Goal: Check status: Check status

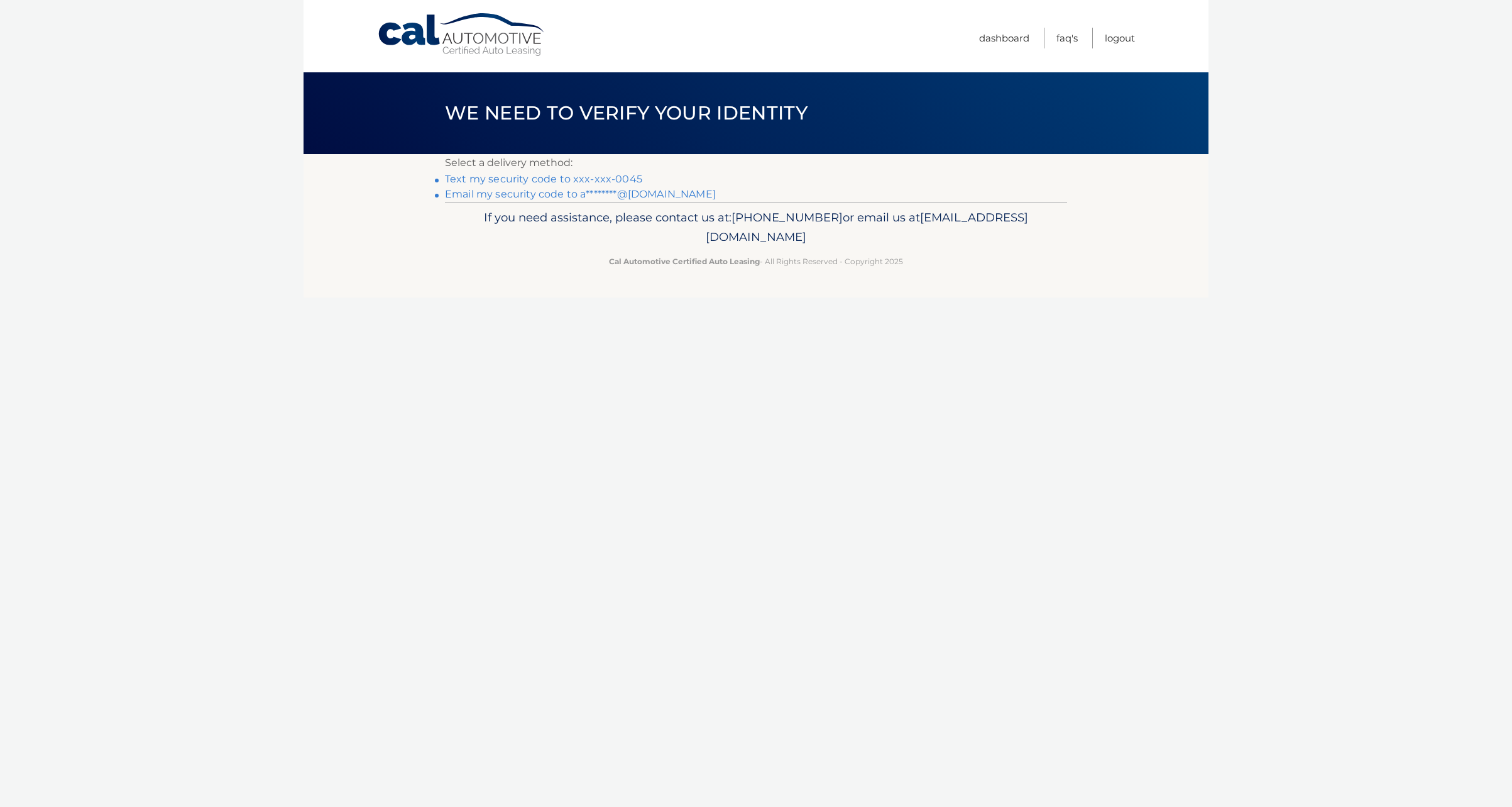
click at [575, 176] on link "Text my security code to xxx-xxx-0045" at bounding box center [544, 179] width 198 height 12
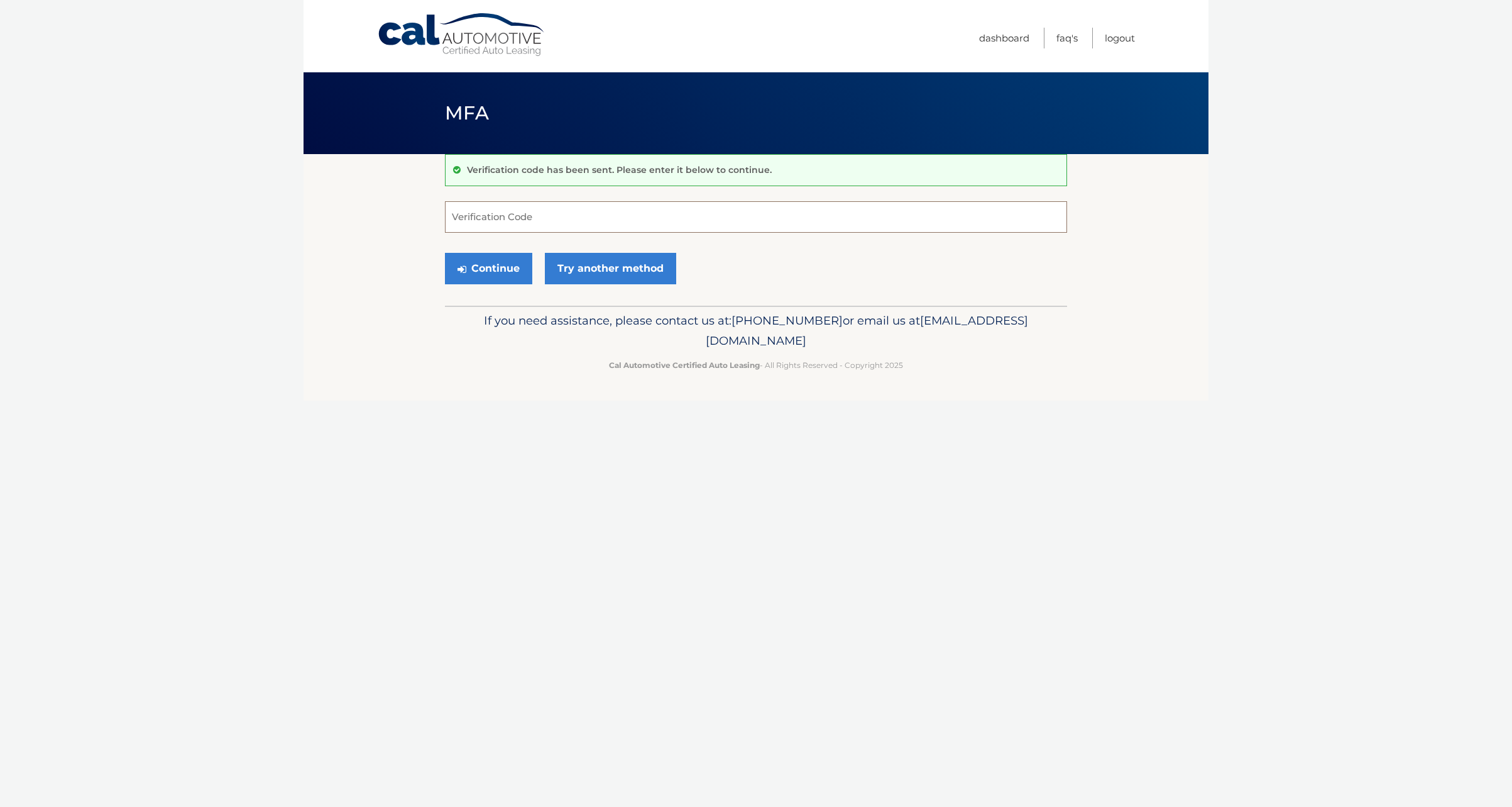
click at [577, 224] on input "Verification Code" at bounding box center [756, 217] width 622 height 31
type input "652768"
click at [445, 253] on button "Continue" at bounding box center [488, 269] width 87 height 31
click at [479, 259] on button "Continue" at bounding box center [488, 269] width 87 height 31
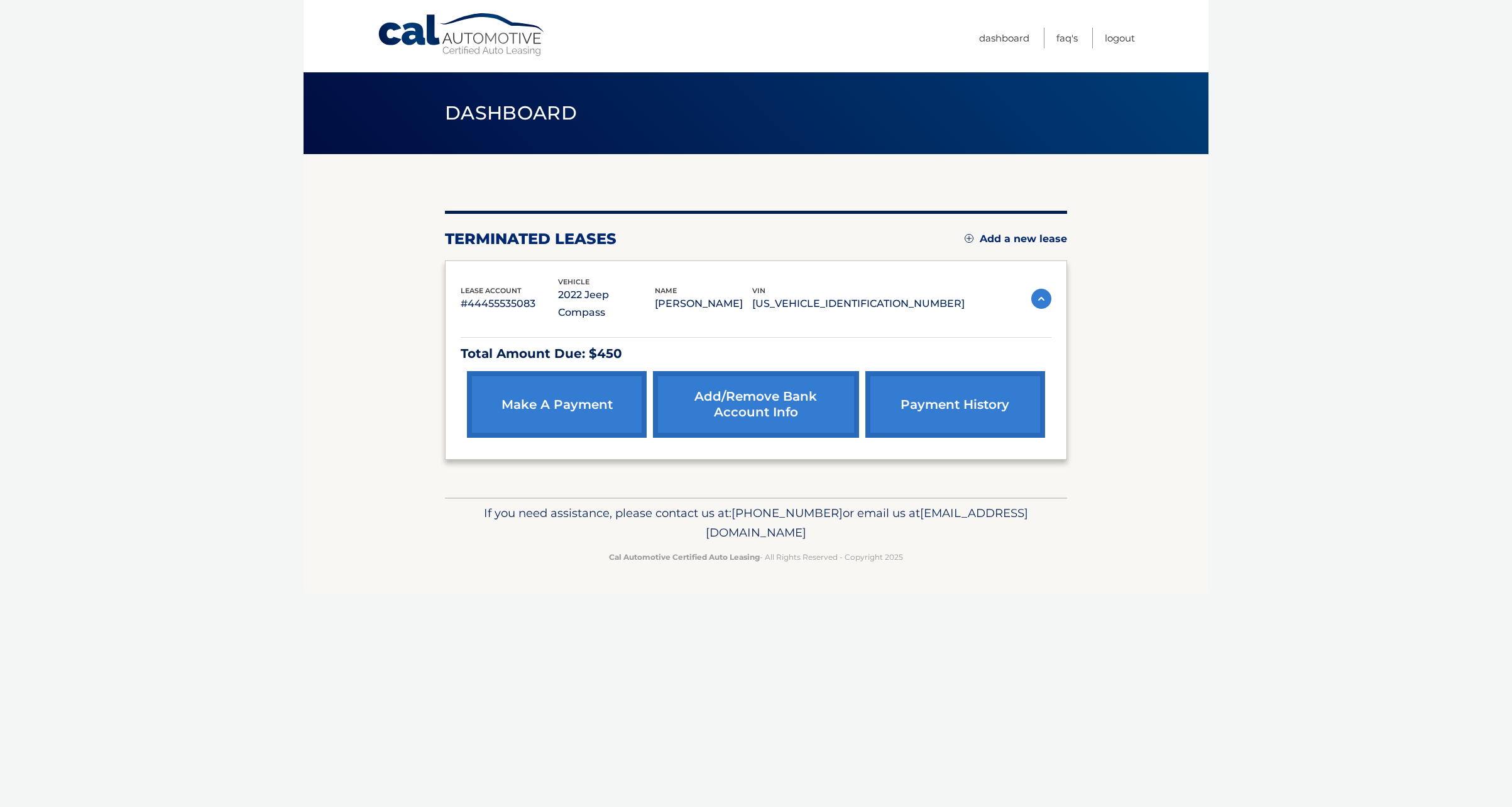
click at [892, 417] on link "payment history" at bounding box center [955, 404] width 179 height 66
click at [914, 396] on link "payment history" at bounding box center [955, 404] width 179 height 66
